Goal: Information Seeking & Learning: Check status

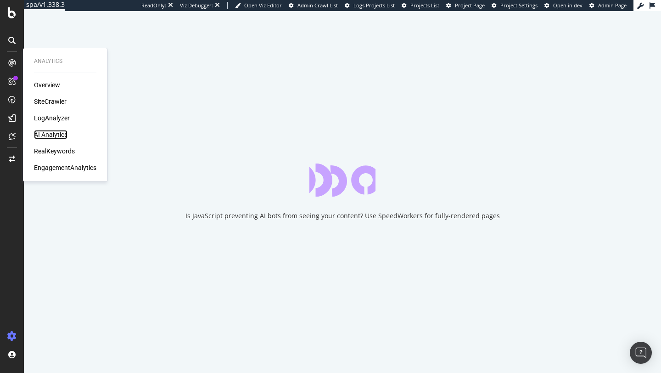
click at [50, 134] on div "AI Analytics" at bounding box center [50, 134] width 33 height 9
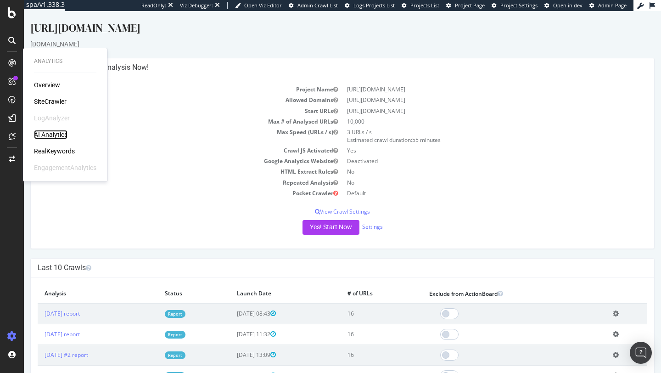
click at [54, 135] on div "AI Analytics" at bounding box center [50, 134] width 33 height 9
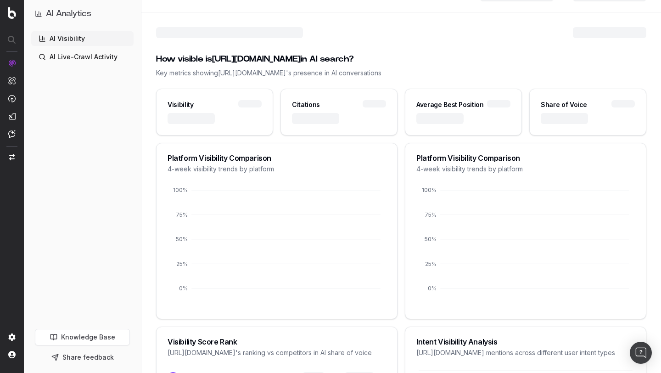
scroll to position [110, 0]
